Goal: Task Accomplishment & Management: Use online tool/utility

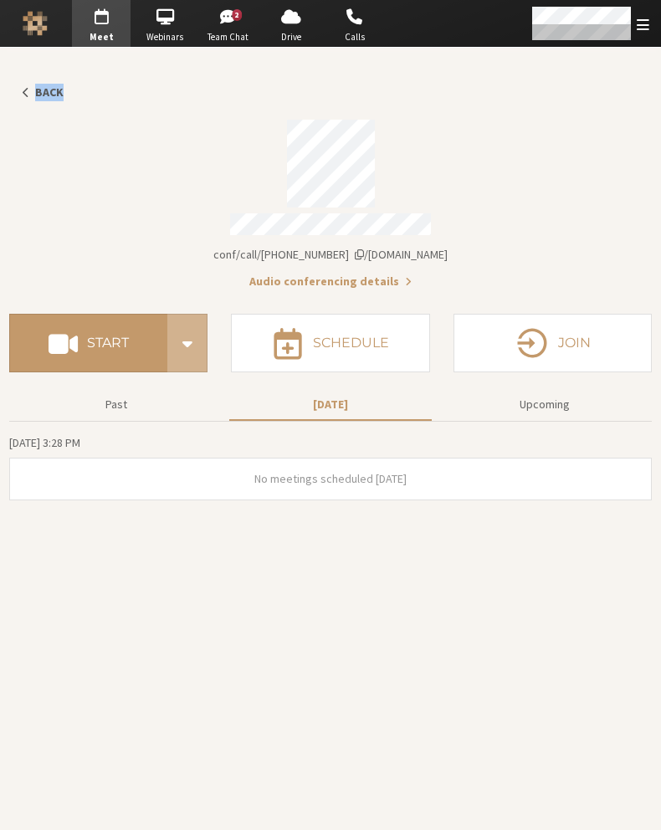
click at [27, 92] on span "button" at bounding box center [25, 92] width 14 height 13
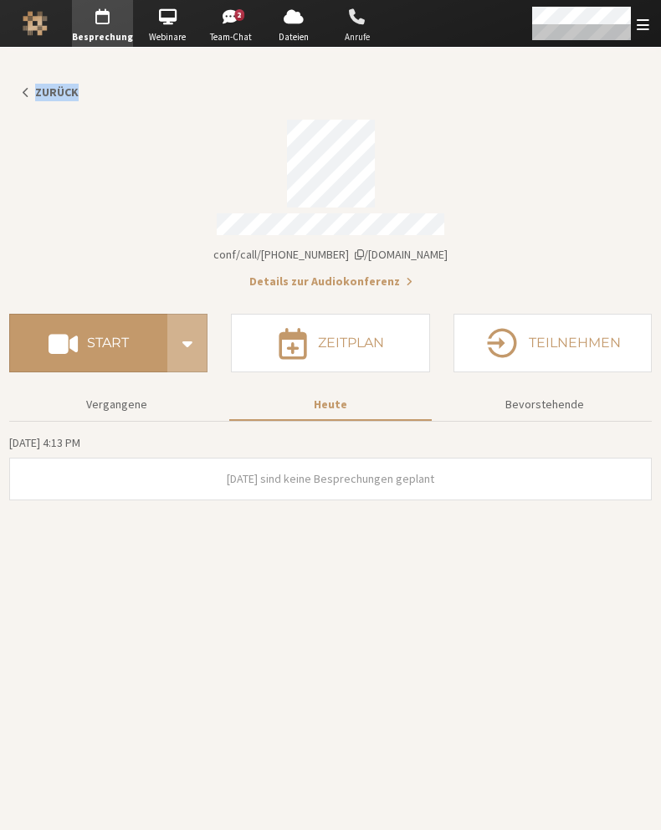
click at [361, 28] on span "button" at bounding box center [357, 16] width 59 height 27
